Goal: Information Seeking & Learning: Learn about a topic

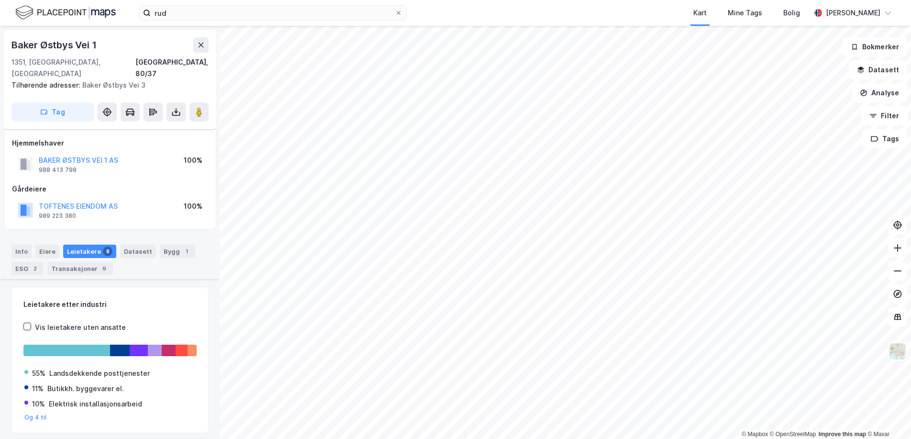
scroll to position [213, 0]
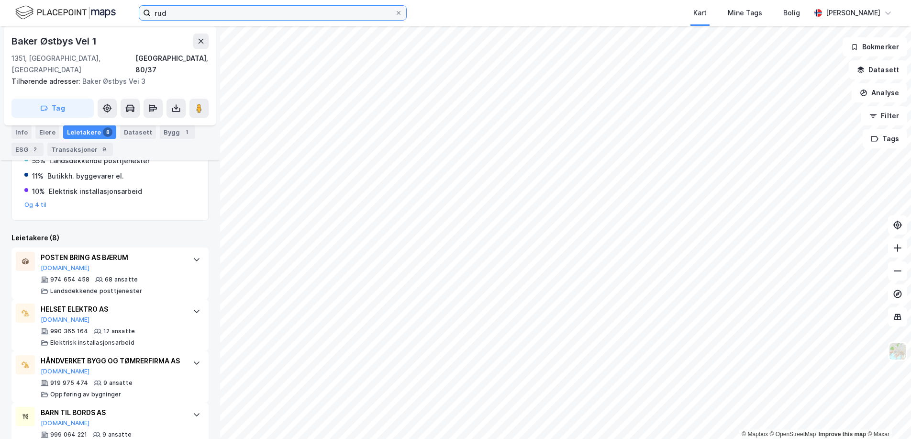
click at [235, 11] on input "rud" at bounding box center [273, 13] width 244 height 14
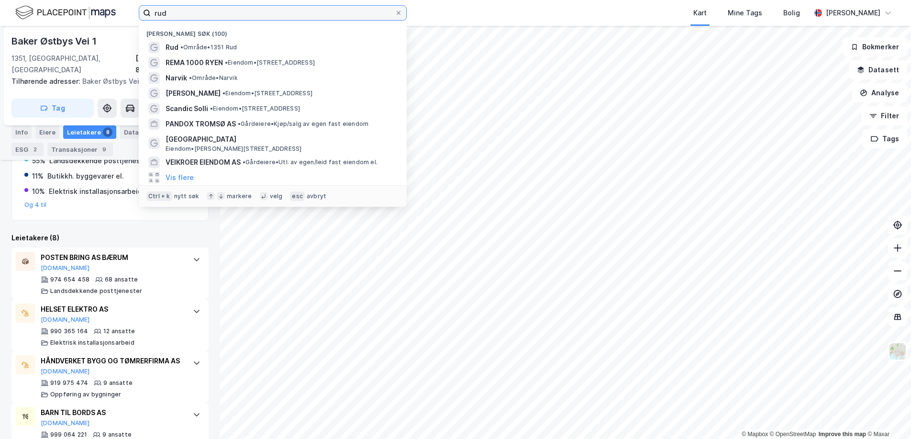
click at [237, 11] on input "rud" at bounding box center [273, 13] width 244 height 14
click at [401, 13] on icon at bounding box center [399, 13] width 6 height 6
click at [395, 13] on input "rud" at bounding box center [273, 13] width 244 height 14
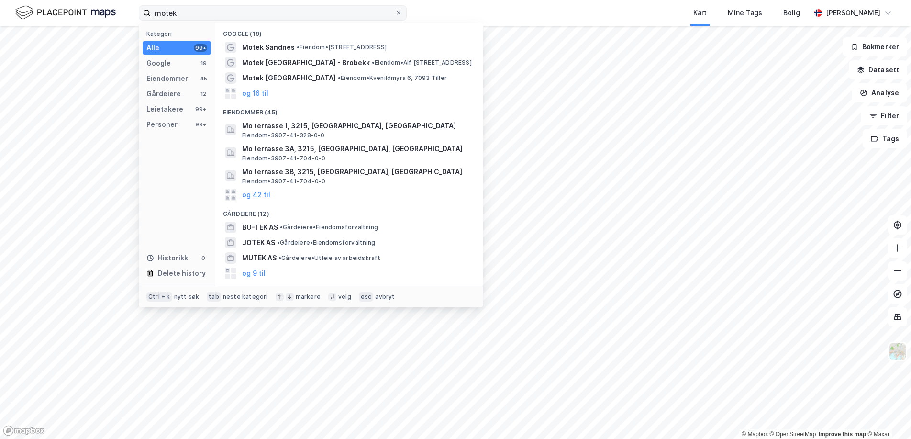
click at [283, 11] on input "motek" at bounding box center [273, 13] width 244 height 14
type input "motek brobekk"
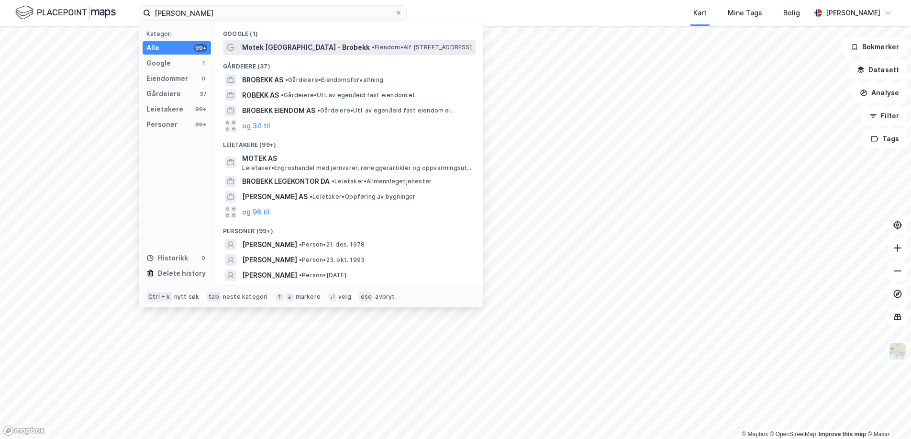
click at [262, 54] on div "Motek Oslo - Brobekk • Eiendom • Alf Bjerckes vei 22A, 0582 Oslo" at bounding box center [349, 47] width 253 height 15
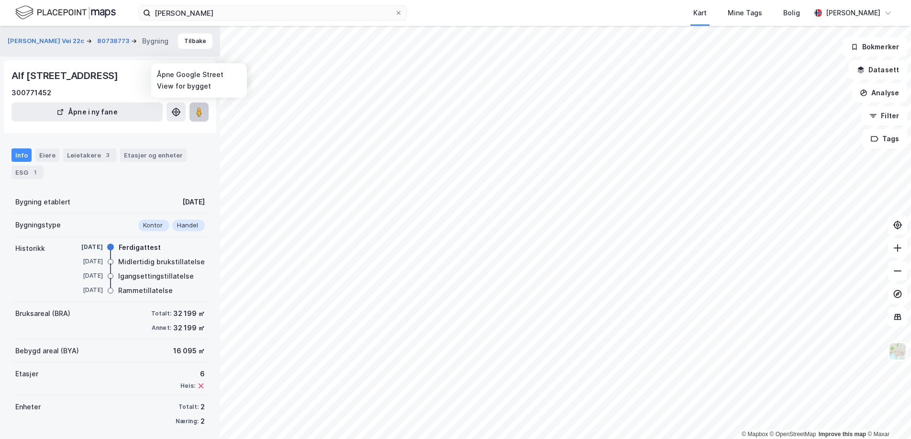
click at [204, 111] on button at bounding box center [199, 111] width 19 height 19
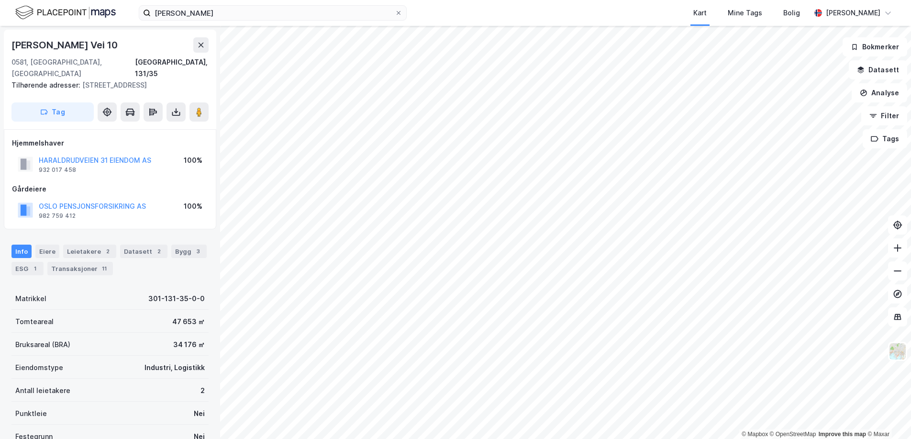
scroll to position [0, 0]
click at [108, 244] on div "Leietakere 2" at bounding box center [89, 250] width 53 height 13
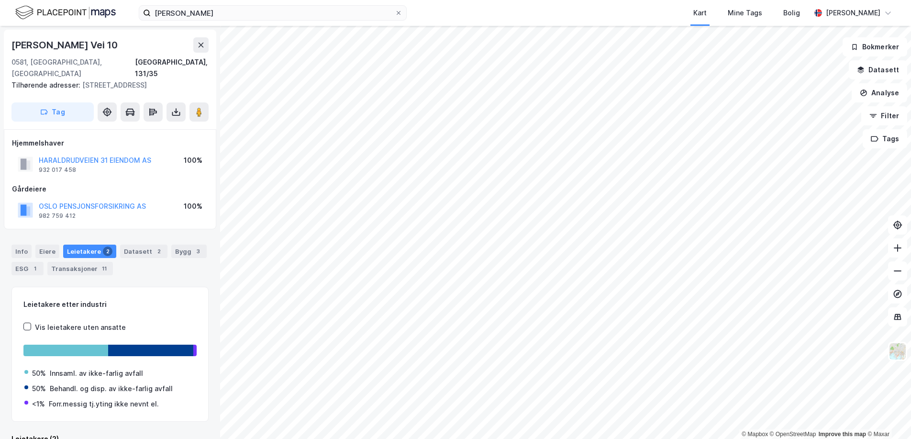
click at [94, 245] on div "Leietakere 2" at bounding box center [89, 251] width 53 height 13
click at [26, 245] on div "Info" at bounding box center [21, 251] width 20 height 13
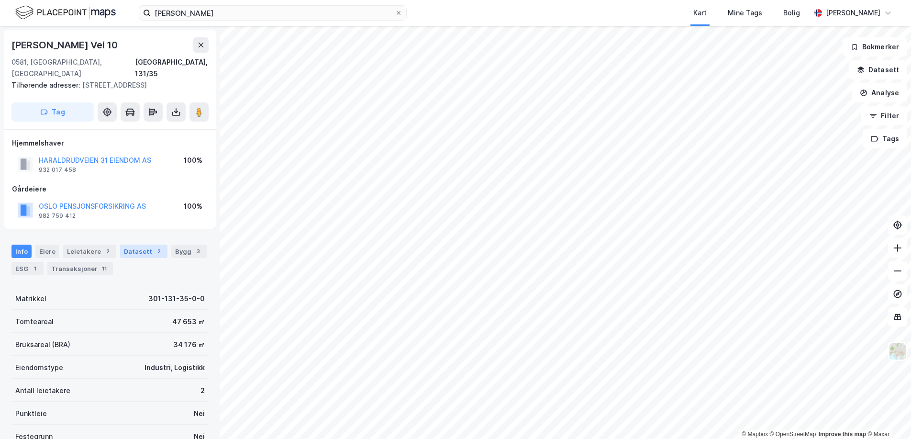
click at [129, 245] on div "Datasett 2" at bounding box center [143, 251] width 47 height 13
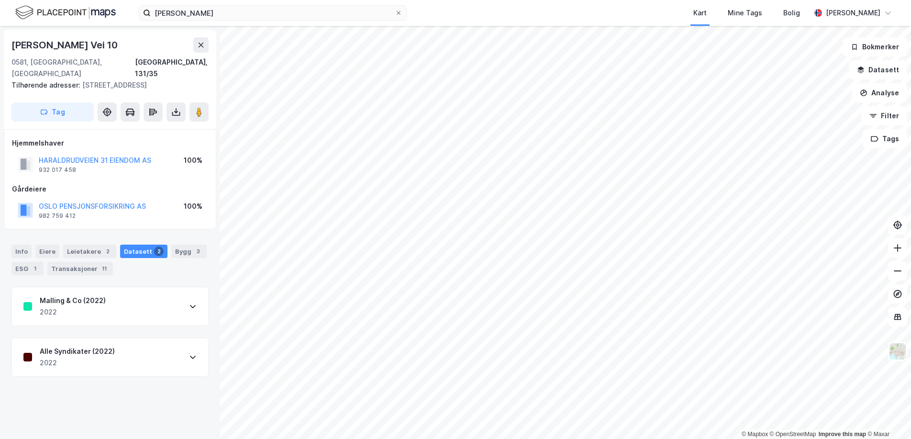
click at [140, 3] on div "motek brobekk Kart Mine Tags Bolig Even Nilsen" at bounding box center [455, 13] width 911 height 26
click at [34, 13] on img at bounding box center [65, 12] width 101 height 17
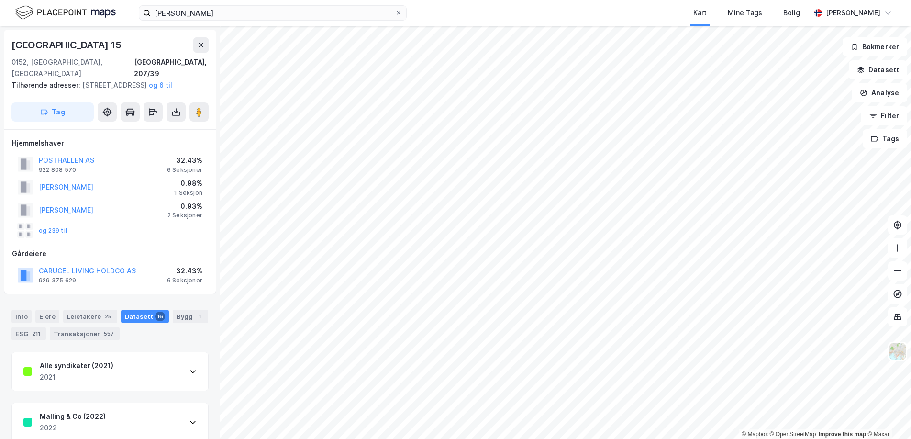
scroll to position [1, 0]
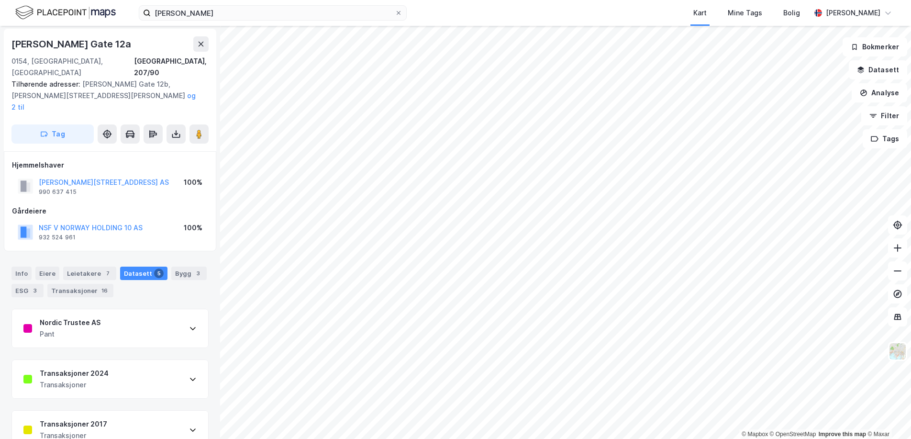
scroll to position [1, 0]
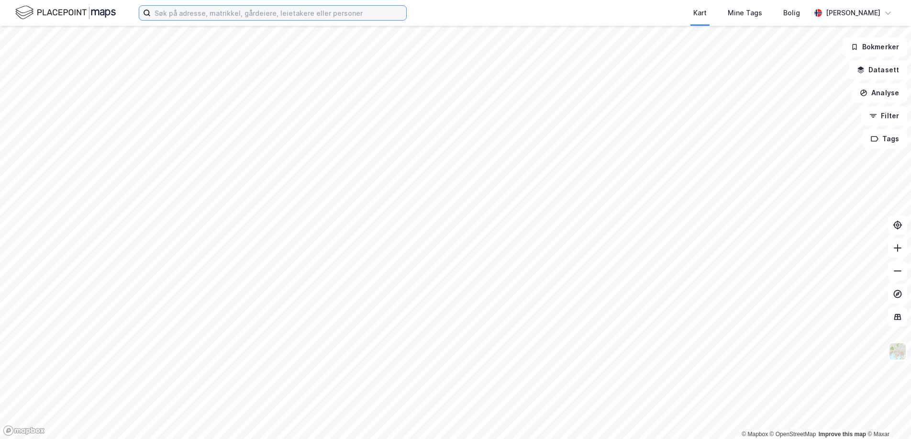
click at [261, 14] on input at bounding box center [279, 13] width 256 height 14
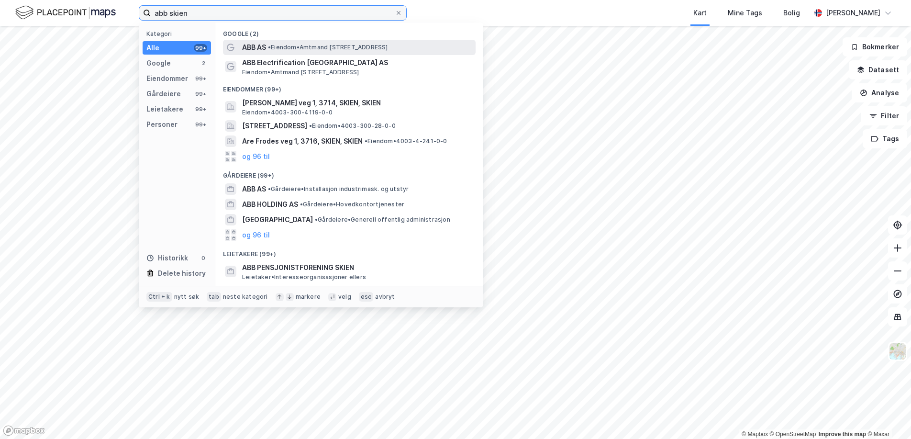
type input "abb skien"
click at [295, 47] on span "• Eiendom • Amtmand [STREET_ADDRESS]" at bounding box center [328, 48] width 120 height 8
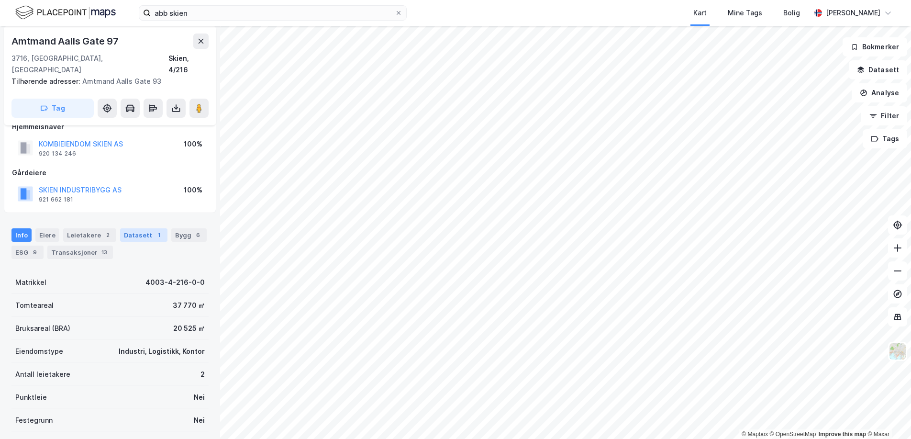
scroll to position [11, 0]
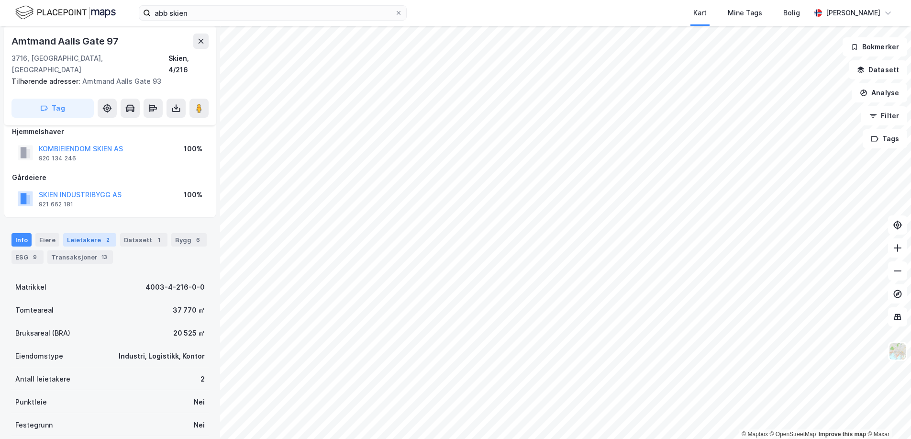
click at [104, 235] on div "2" at bounding box center [108, 240] width 10 height 10
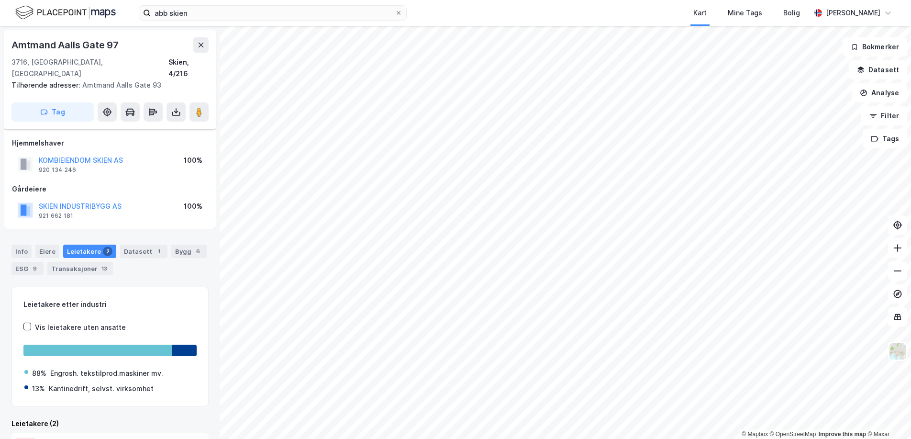
scroll to position [121, 0]
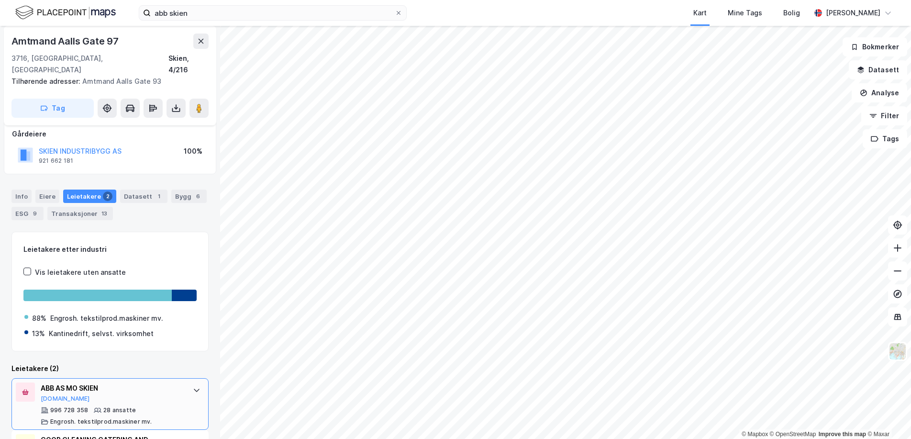
scroll to position [121, 0]
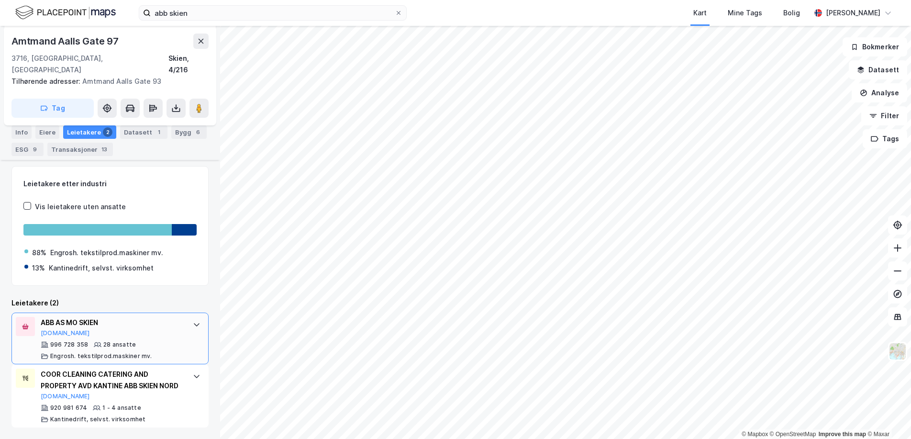
click at [139, 329] on div "ABB AS MO SKIEN [DOMAIN_NAME] 996 728 358 28 ansatte Engrosh. tekstilprod.maski…" at bounding box center [112, 338] width 143 height 43
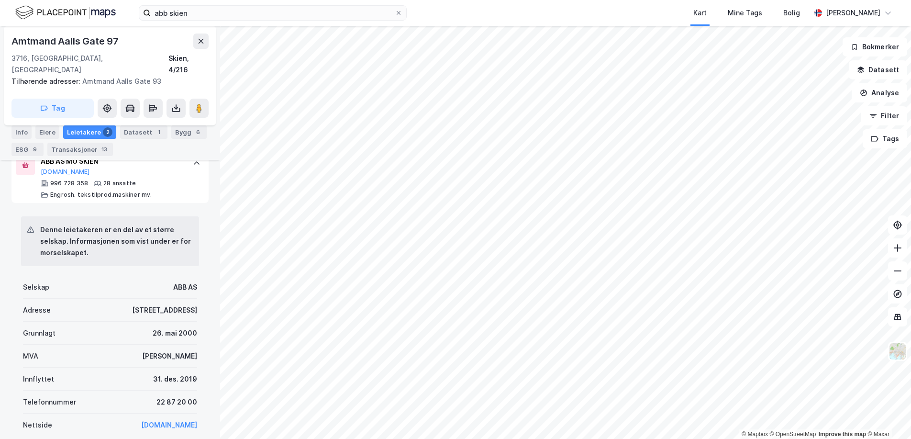
scroll to position [264, 0]
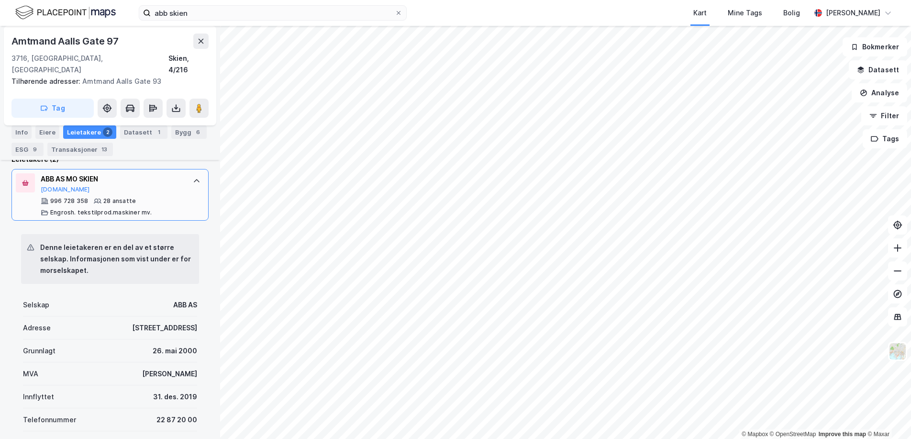
click at [163, 197] on div "996 728 358 28 ansatte Engrosh. tekstilprod.maskiner mv." at bounding box center [112, 206] width 143 height 19
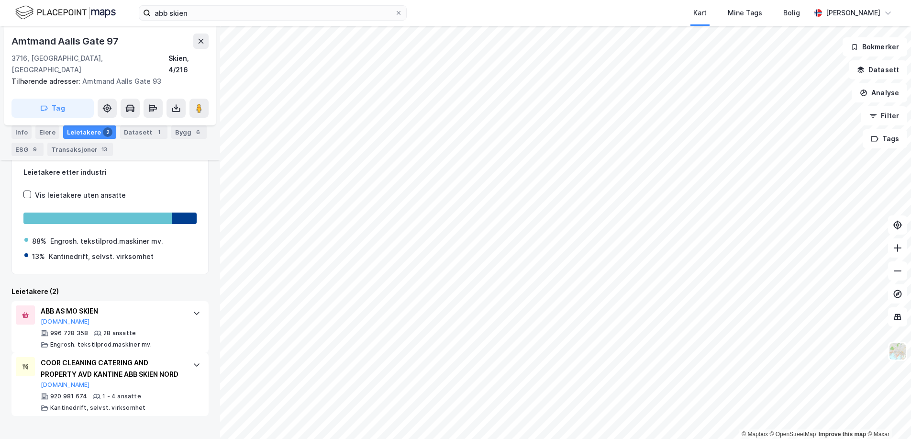
scroll to position [121, 0]
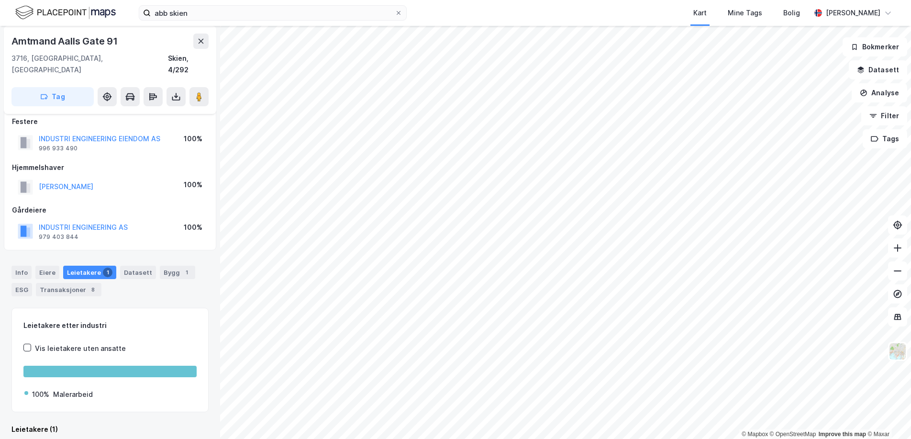
scroll to position [62, 0]
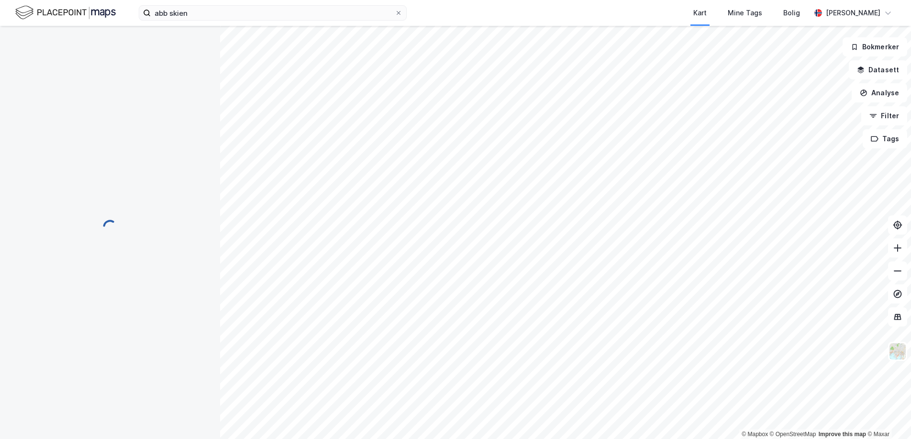
scroll to position [30, 0]
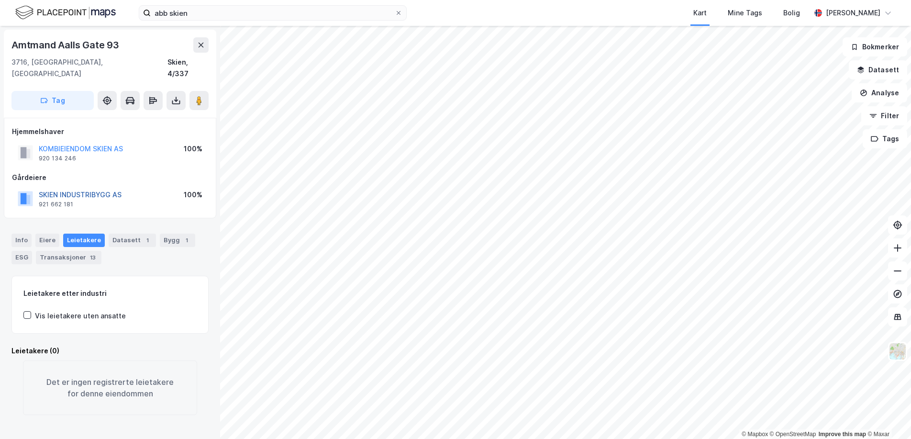
click at [0, 0] on button "SKIEN INDUSTRIBYGG AS" at bounding box center [0, 0] width 0 height 0
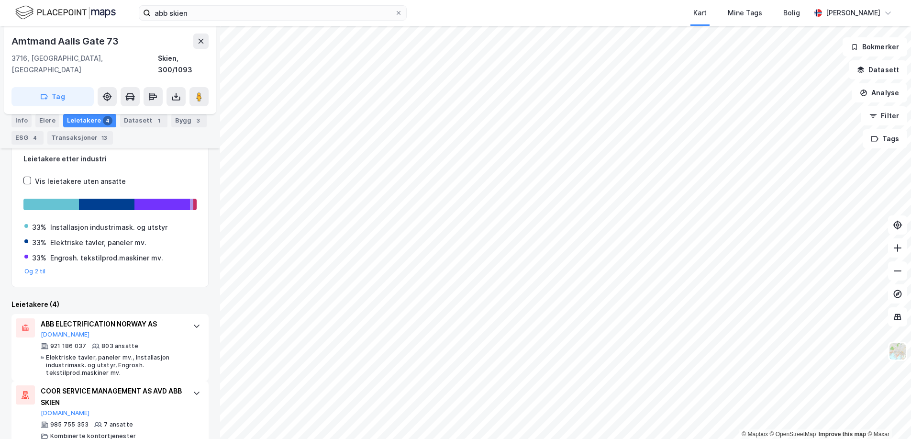
scroll to position [174, 0]
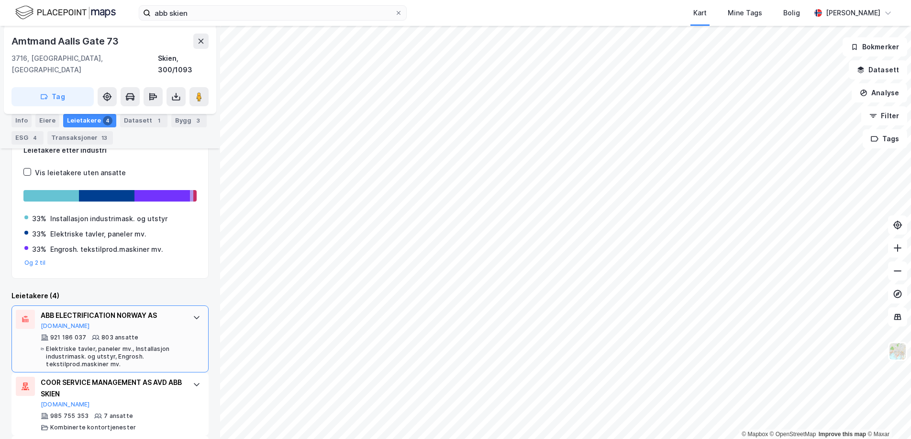
click at [150, 322] on div "ABB ELECTRIFICATION NORWAY AS [DOMAIN_NAME] 921 186 037 803 ansatte Elektriske …" at bounding box center [112, 339] width 143 height 58
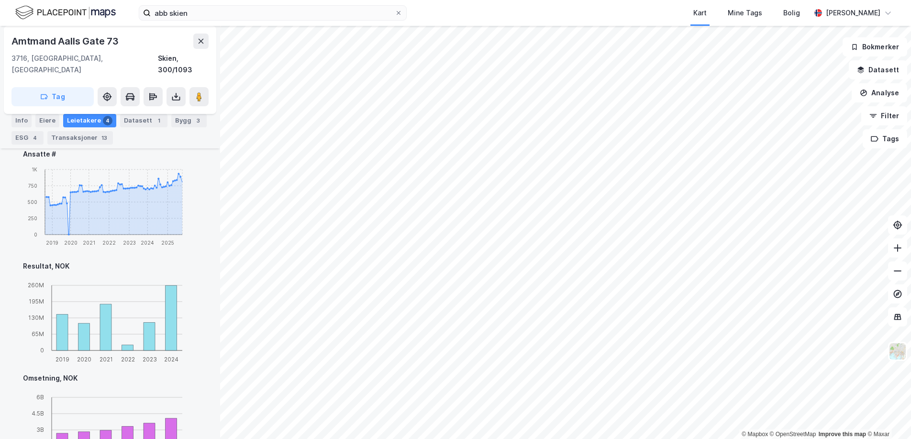
scroll to position [365, 0]
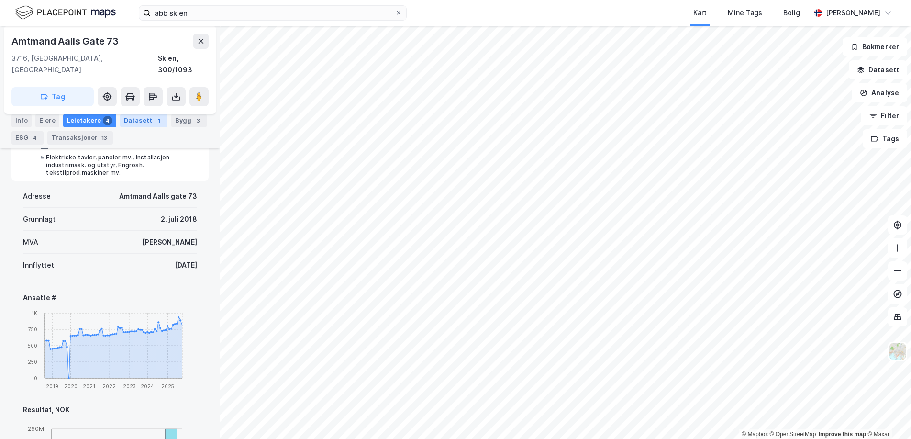
click at [133, 126] on div "Datasett 1" at bounding box center [143, 120] width 47 height 13
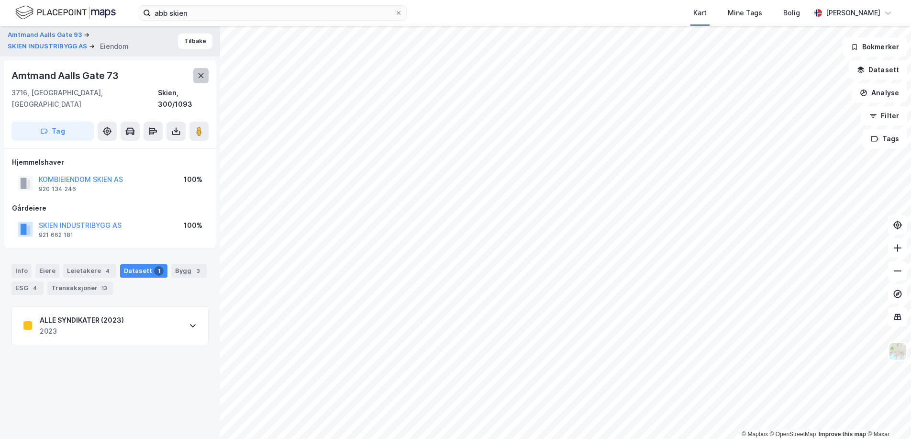
click at [198, 69] on button at bounding box center [200, 75] width 15 height 15
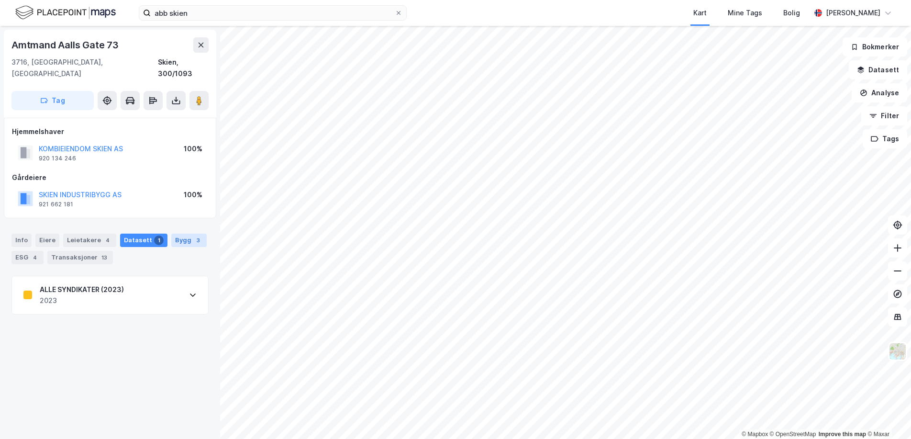
click at [178, 235] on div "Bygg 3" at bounding box center [188, 240] width 35 height 13
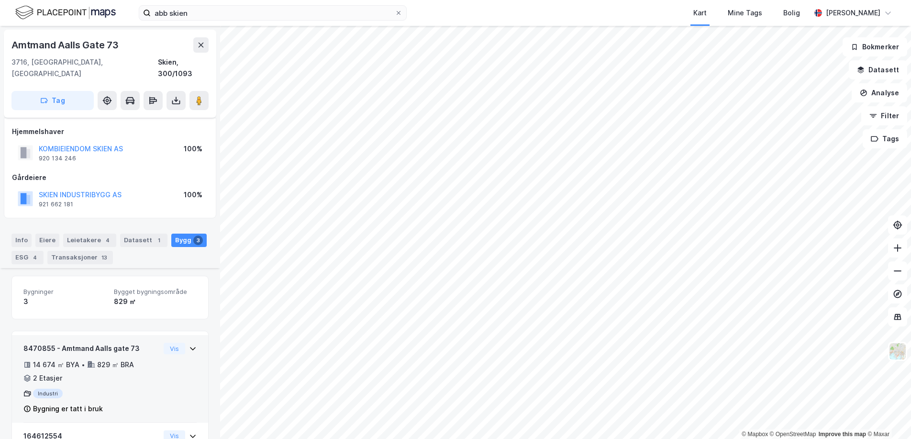
scroll to position [134, 0]
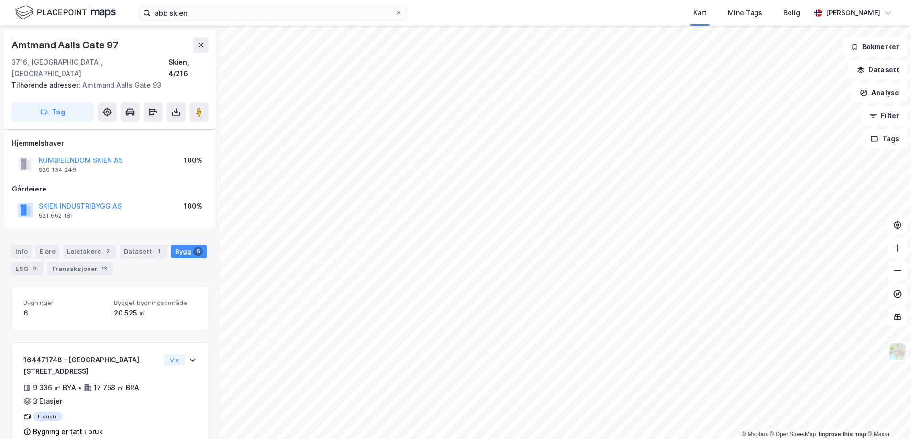
scroll to position [134, 0]
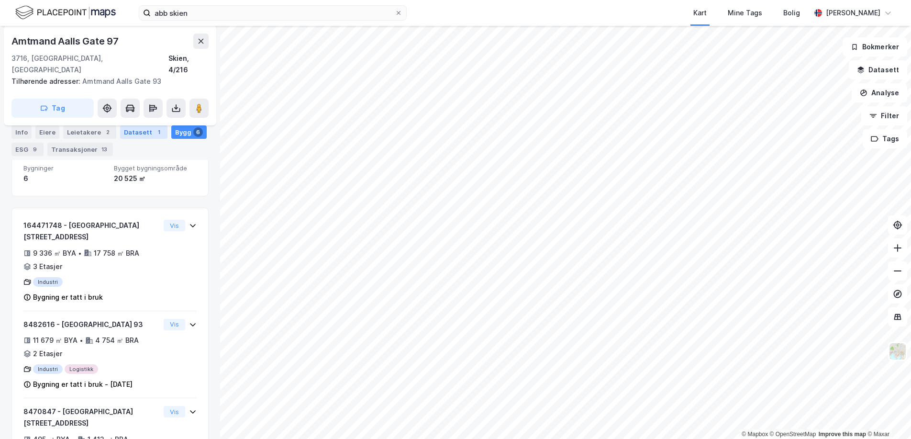
click at [154, 135] on div "1" at bounding box center [159, 132] width 10 height 10
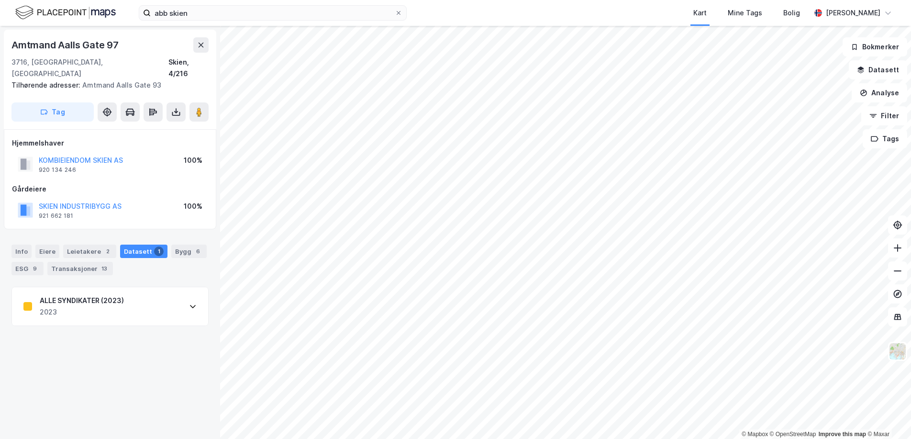
click at [114, 295] on div "ALLE SYNDIKATER (2023)" at bounding box center [82, 300] width 84 height 11
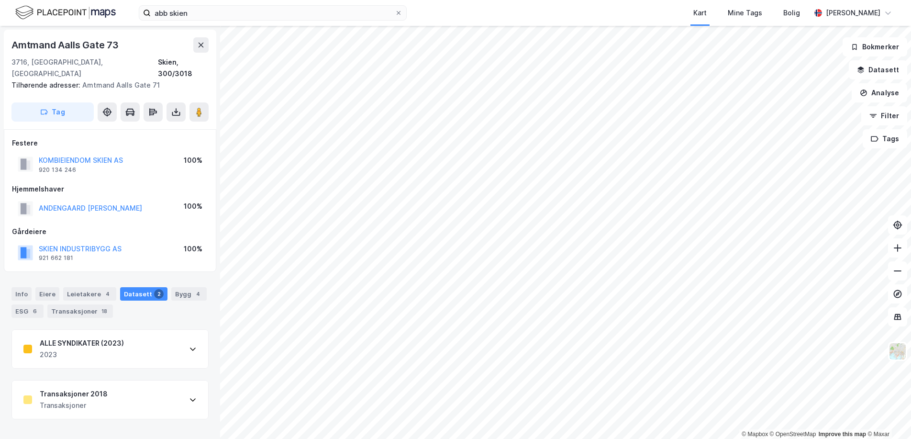
click at [146, 385] on div "Transaksjoner 2018 Transaksjoner" at bounding box center [110, 400] width 196 height 38
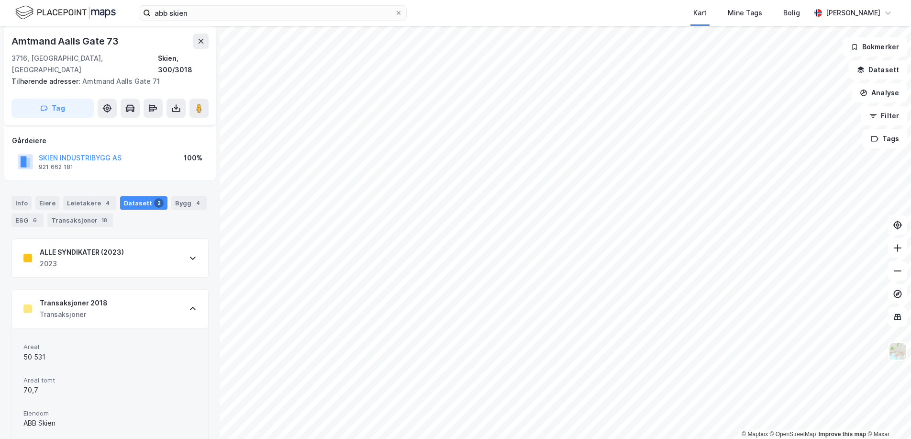
scroll to position [287, 0]
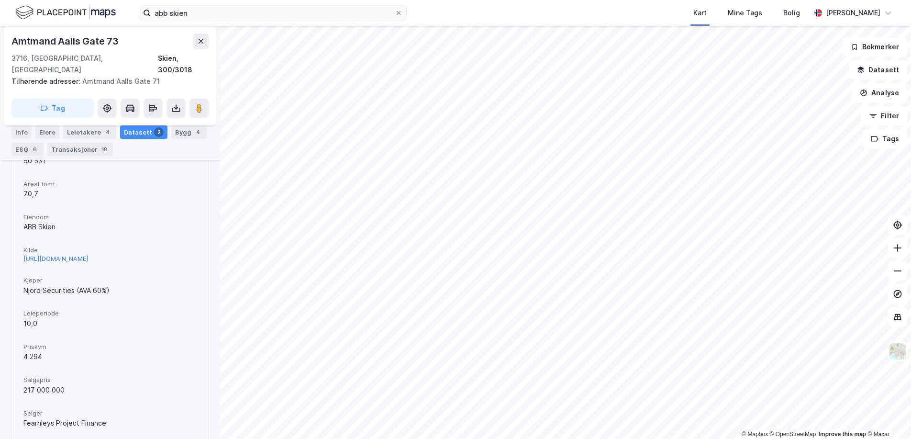
click at [88, 255] on div "[URL][DOMAIN_NAME]" at bounding box center [55, 259] width 65 height 8
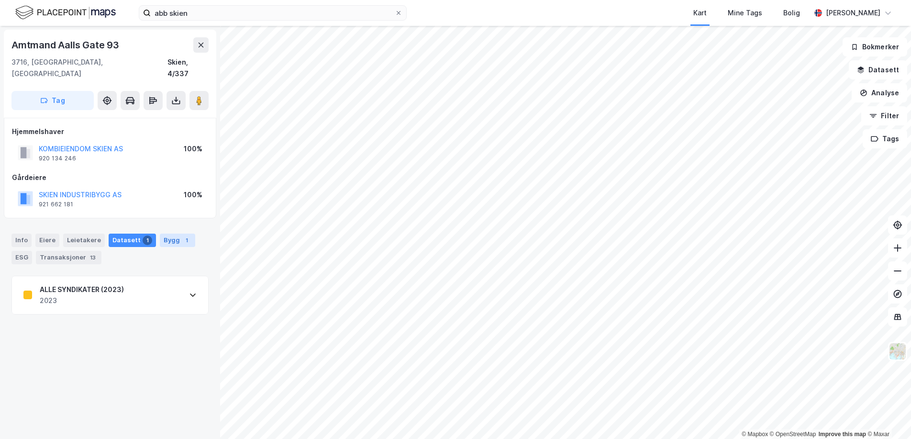
click at [182, 235] on div "1" at bounding box center [187, 240] width 10 height 10
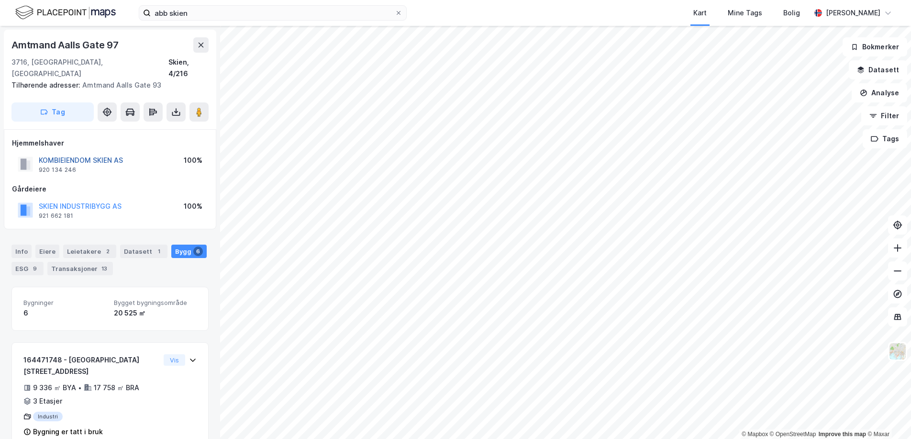
click at [0, 0] on button "KOMBIEIENDOM SKIEN AS" at bounding box center [0, 0] width 0 height 0
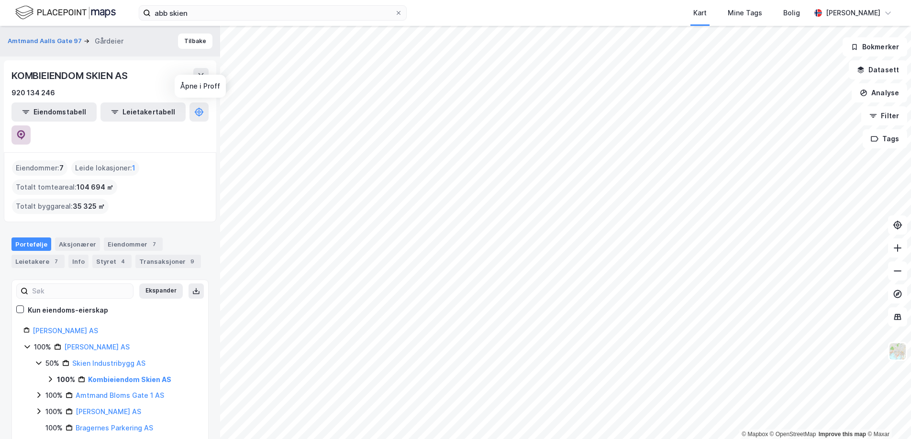
click at [25, 130] on icon at bounding box center [21, 135] width 8 height 10
